Goal: Obtain resource: Download file/media

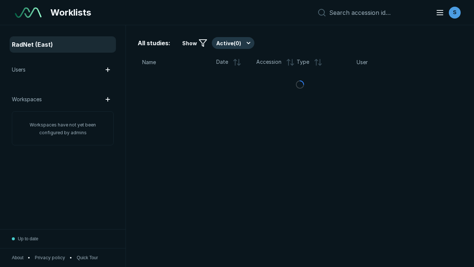
scroll to position [2022, 3085]
